Goal: Information Seeking & Learning: Learn about a topic

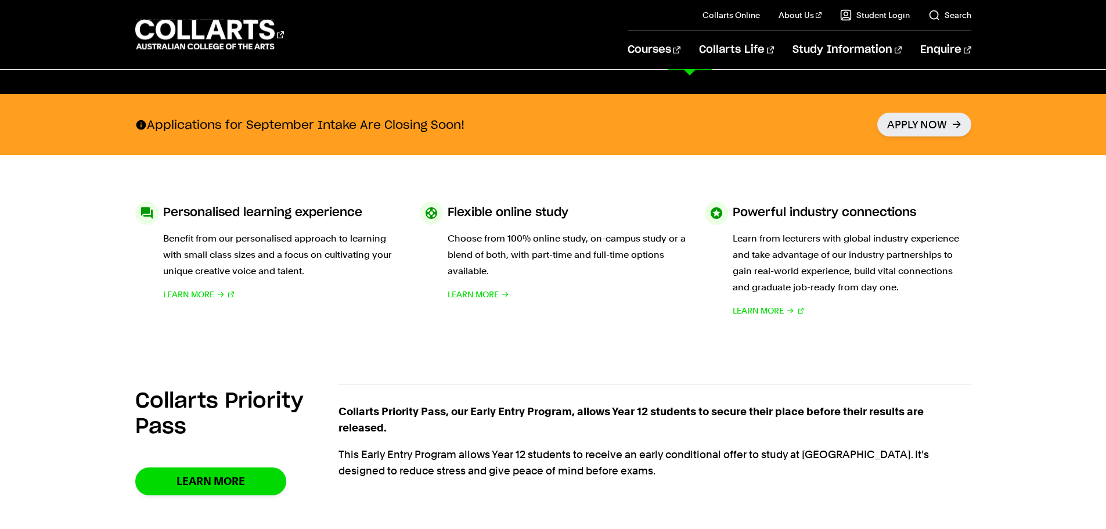
scroll to position [523, 0]
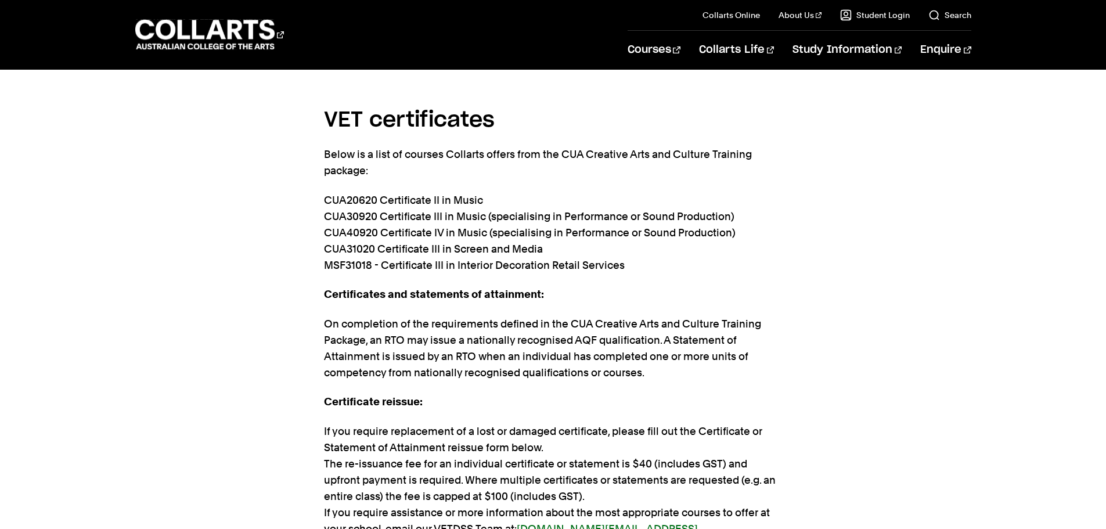
scroll to position [2497, 0]
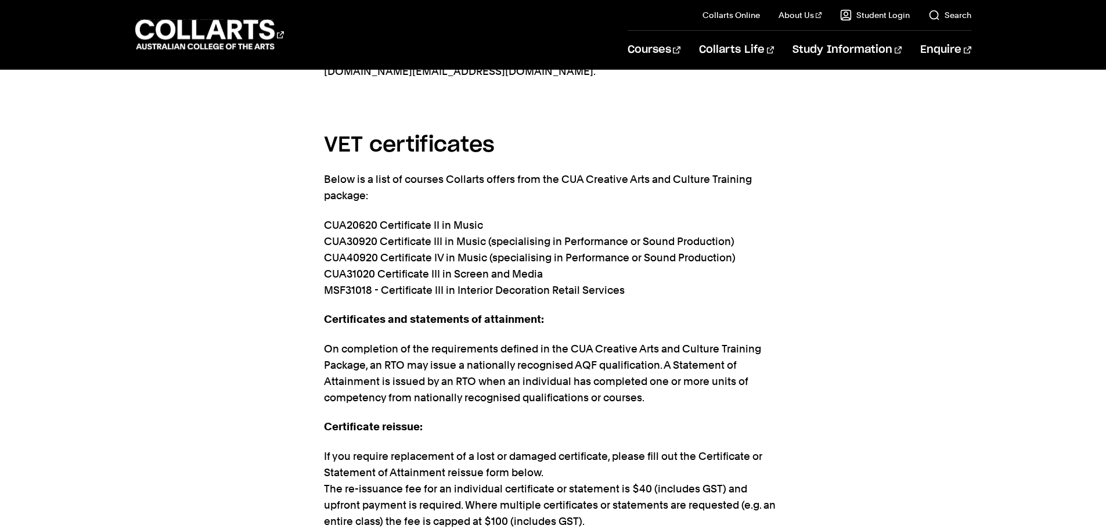
click at [416, 229] on p "CUA20620 Certificate II in Music CUA30920 Certificate III in Music (specialisin…" at bounding box center [553, 257] width 459 height 81
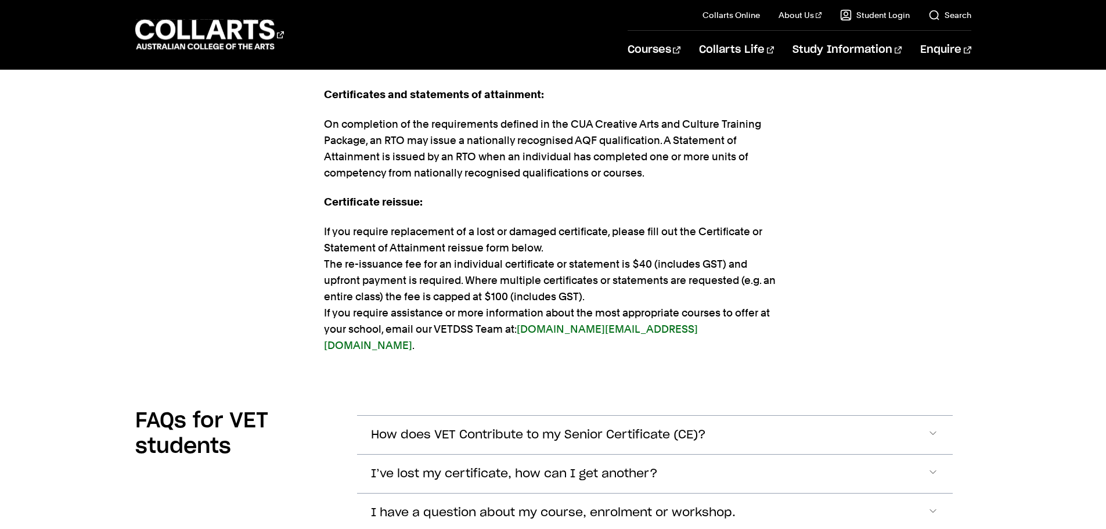
scroll to position [2903, 0]
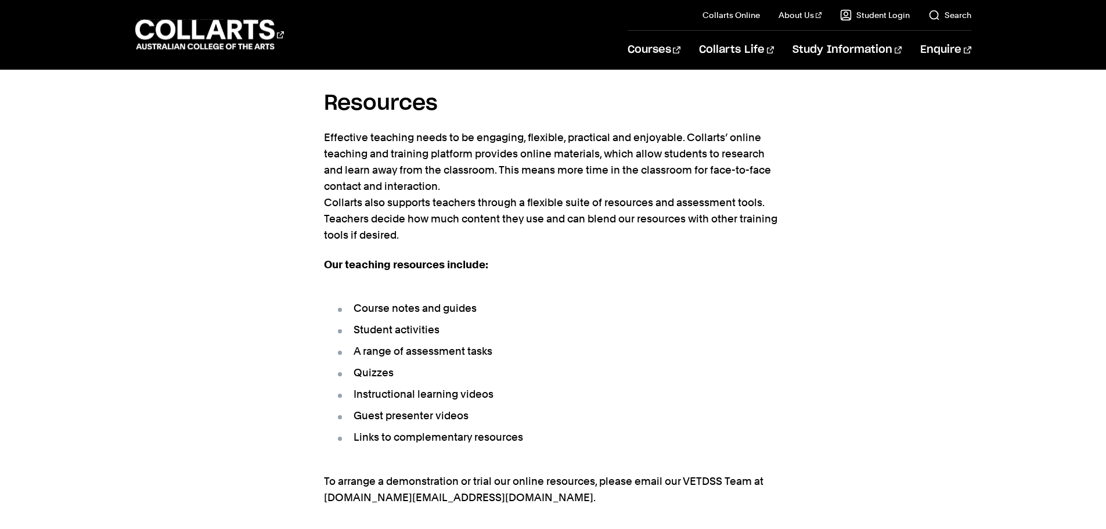
scroll to position [1963, 0]
